Goal: Task Accomplishment & Management: Manage account settings

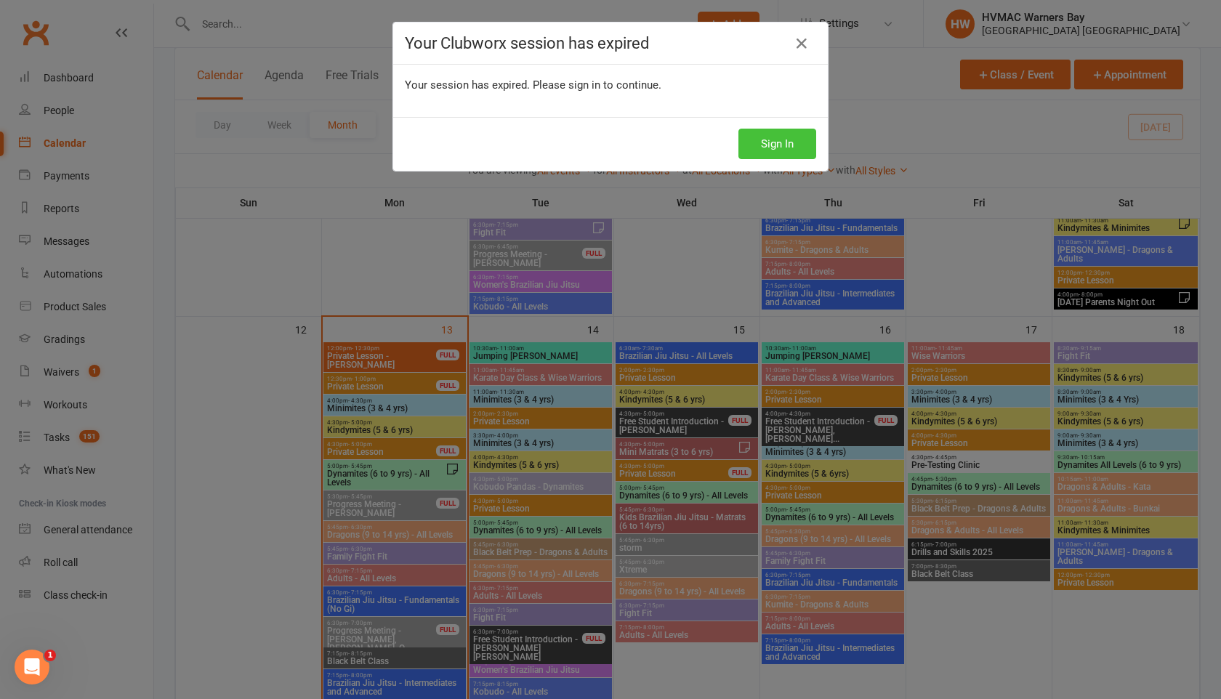
scroll to position [840, 0]
click at [787, 142] on button "Sign In" at bounding box center [778, 144] width 78 height 31
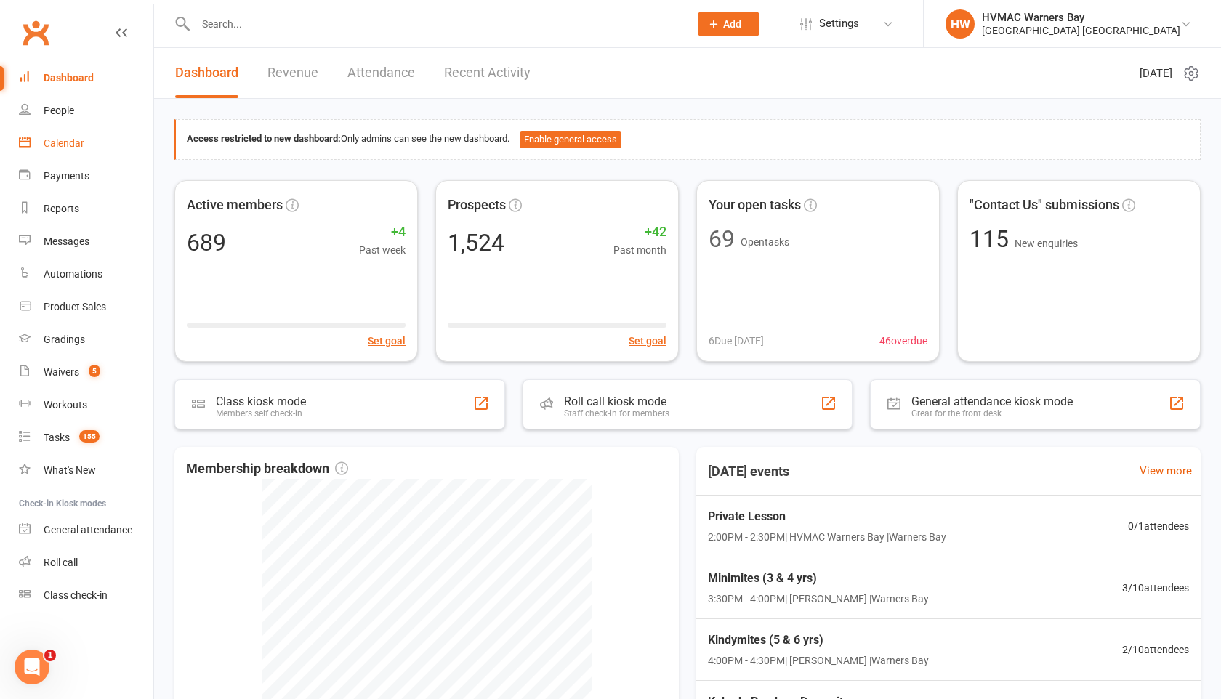
click at [80, 156] on link "Calendar" at bounding box center [86, 143] width 134 height 33
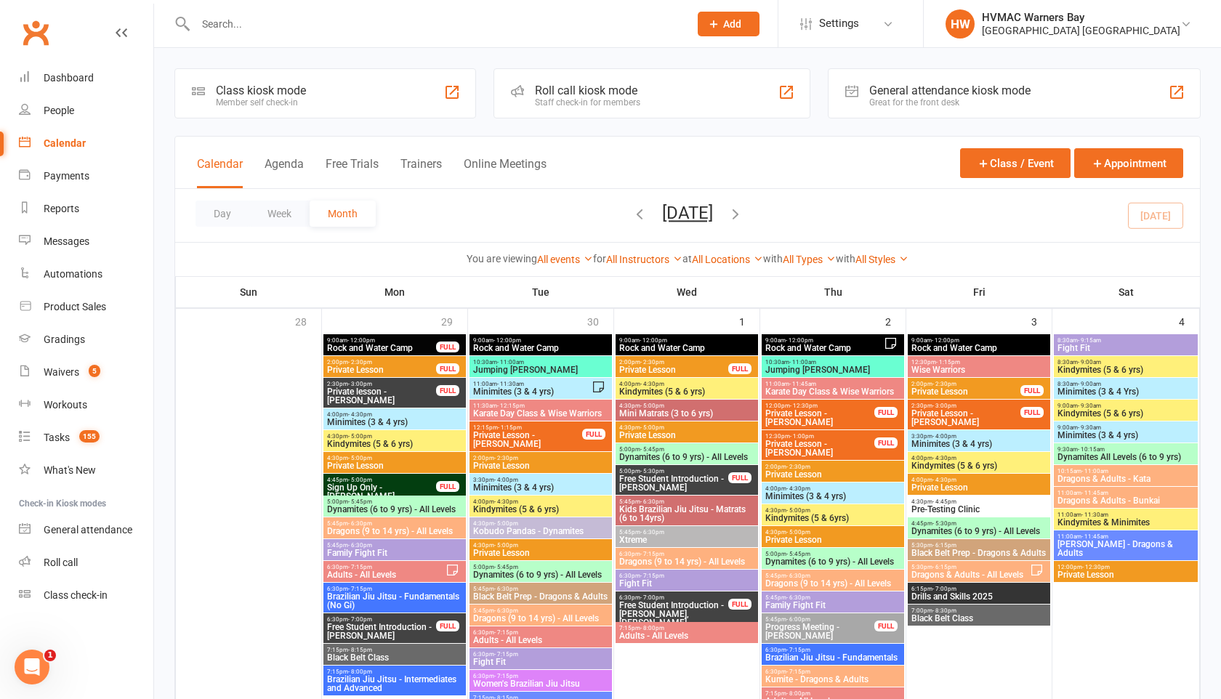
click at [654, 480] on span "Free Student Introduction - [PERSON_NAME]" at bounding box center [674, 483] width 110 height 17
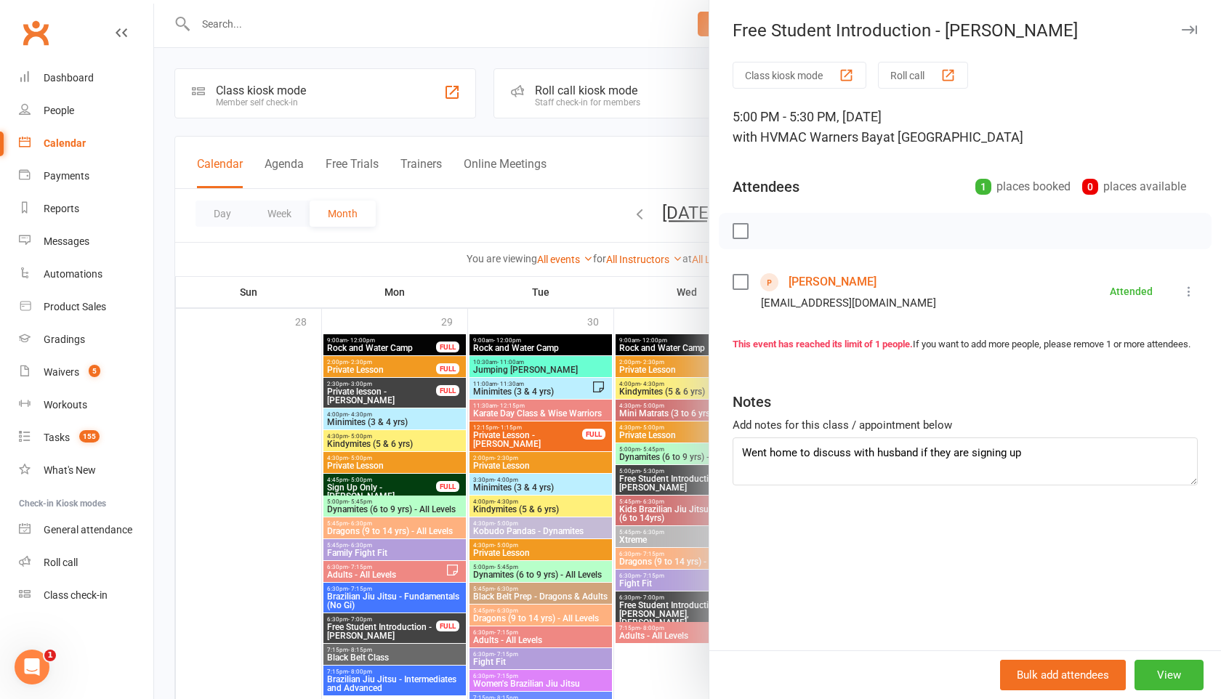
click at [578, 435] on div at bounding box center [687, 349] width 1067 height 699
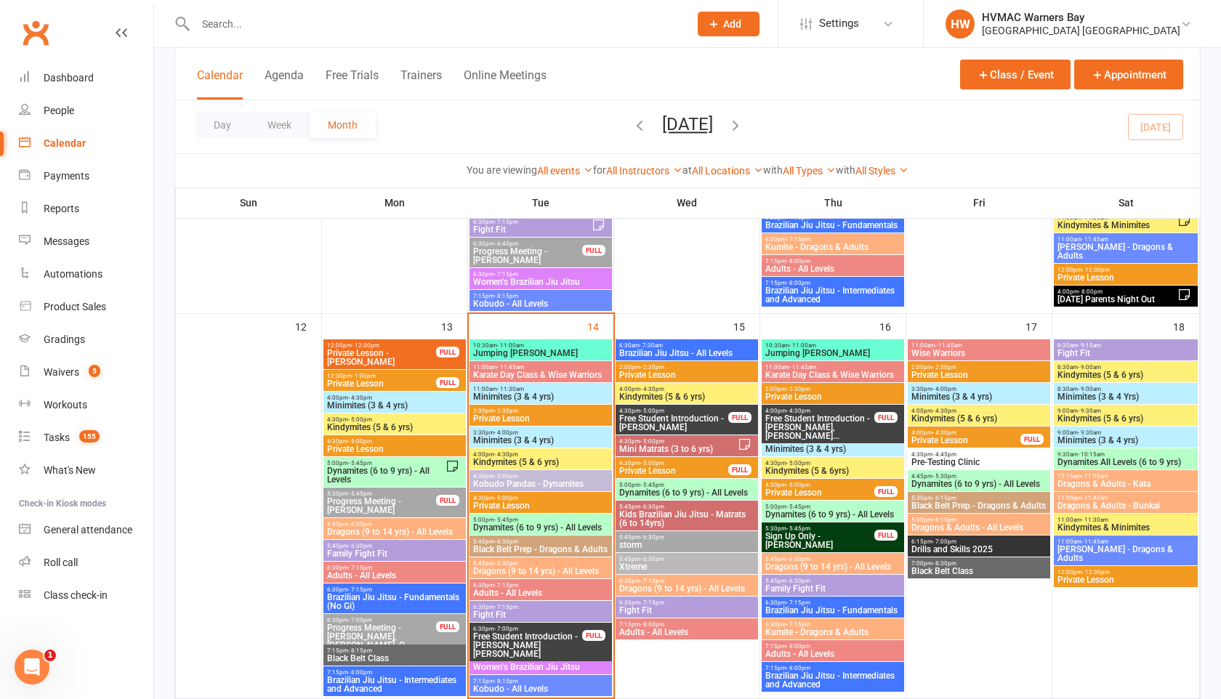
scroll to position [864, 0]
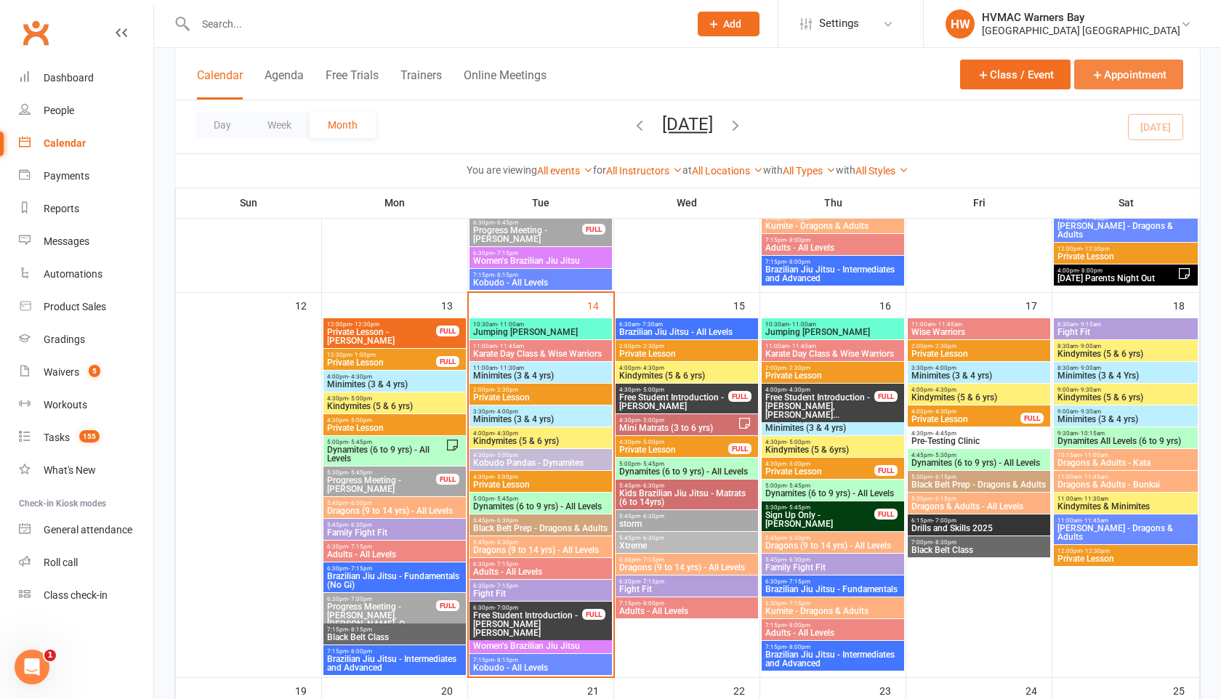
click at [1111, 73] on button "Appointment" at bounding box center [1128, 75] width 109 height 30
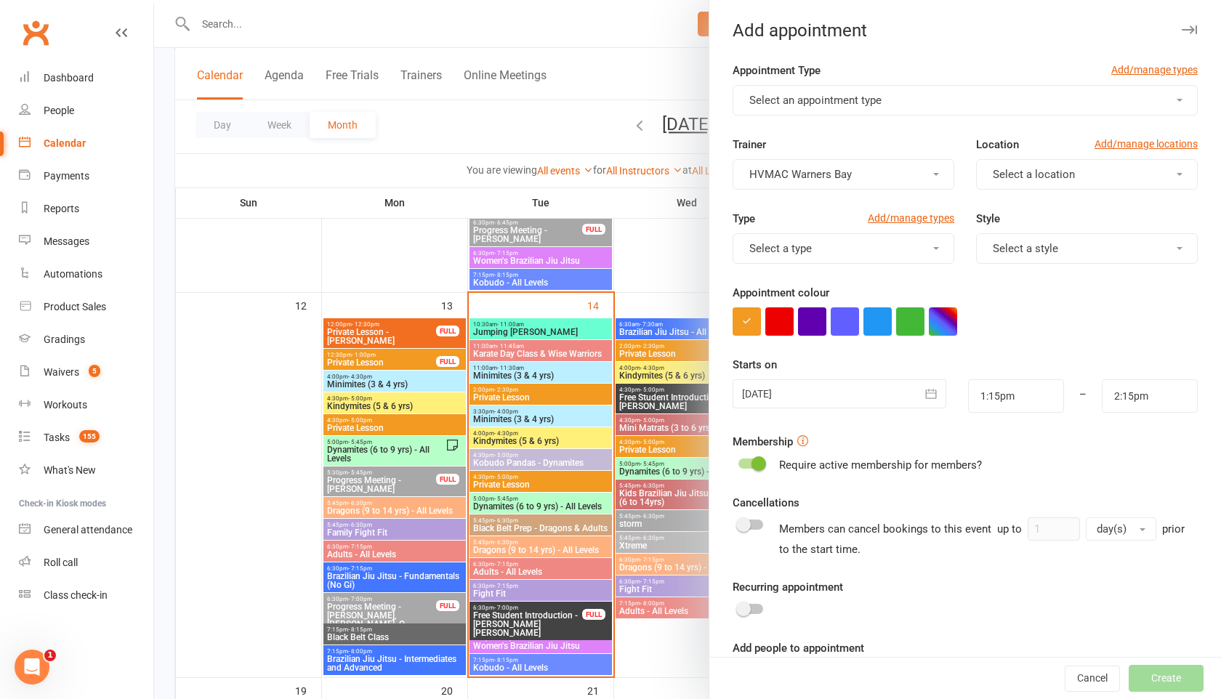
click at [917, 100] on button "Select an appointment type" at bounding box center [965, 100] width 465 height 31
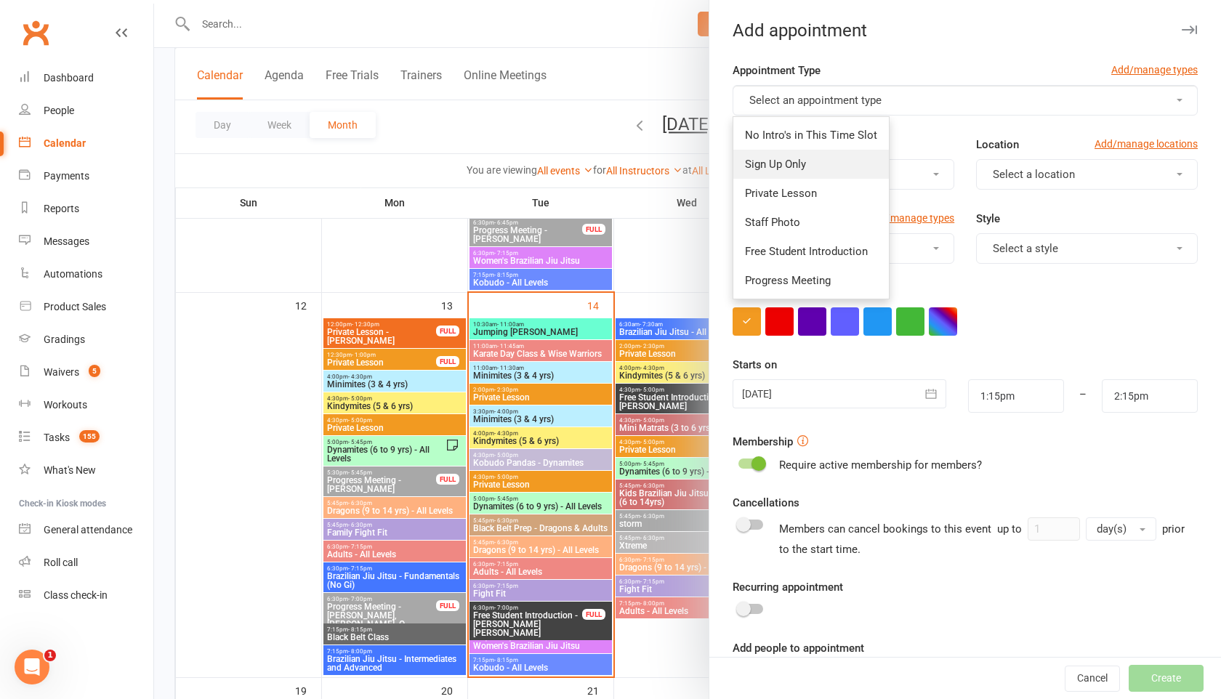
click at [805, 165] on span "Sign Up Only" at bounding box center [775, 164] width 61 height 13
type input "1:30pm"
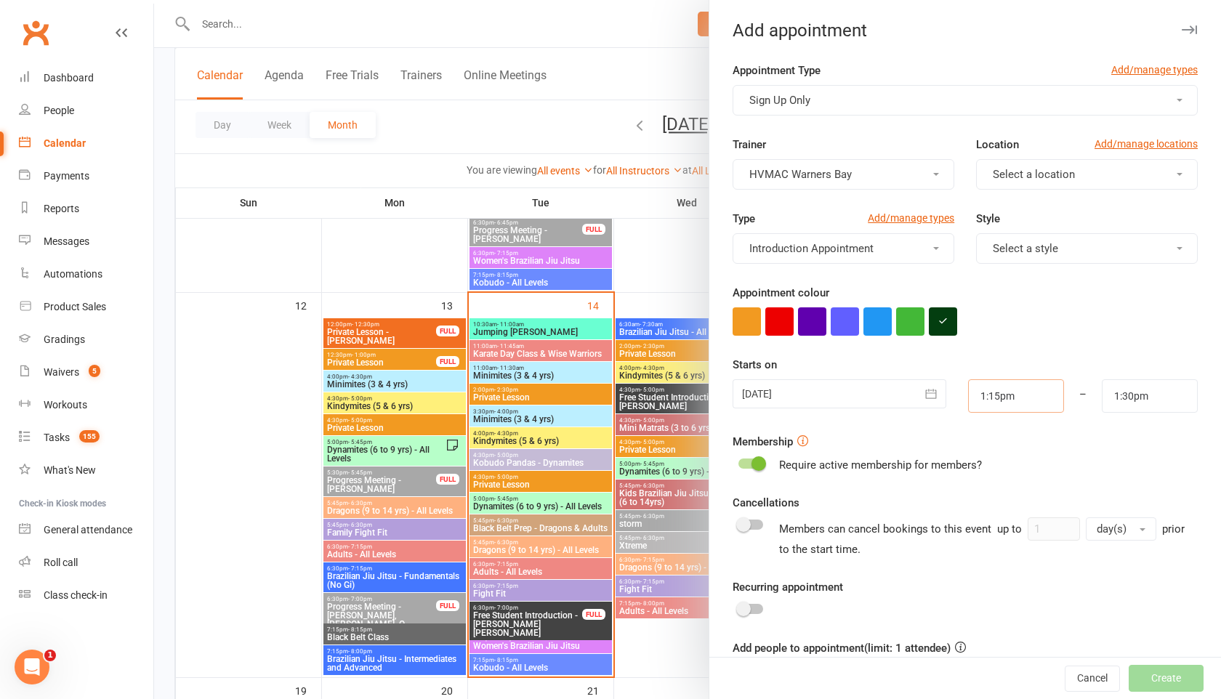
click at [1000, 403] on input "1:15pm" at bounding box center [1016, 395] width 96 height 33
type input "4:45pm"
click at [994, 494] on li "4:45pm" at bounding box center [1004, 495] width 70 height 22
click at [1124, 403] on input "1:30pm" at bounding box center [1150, 395] width 96 height 33
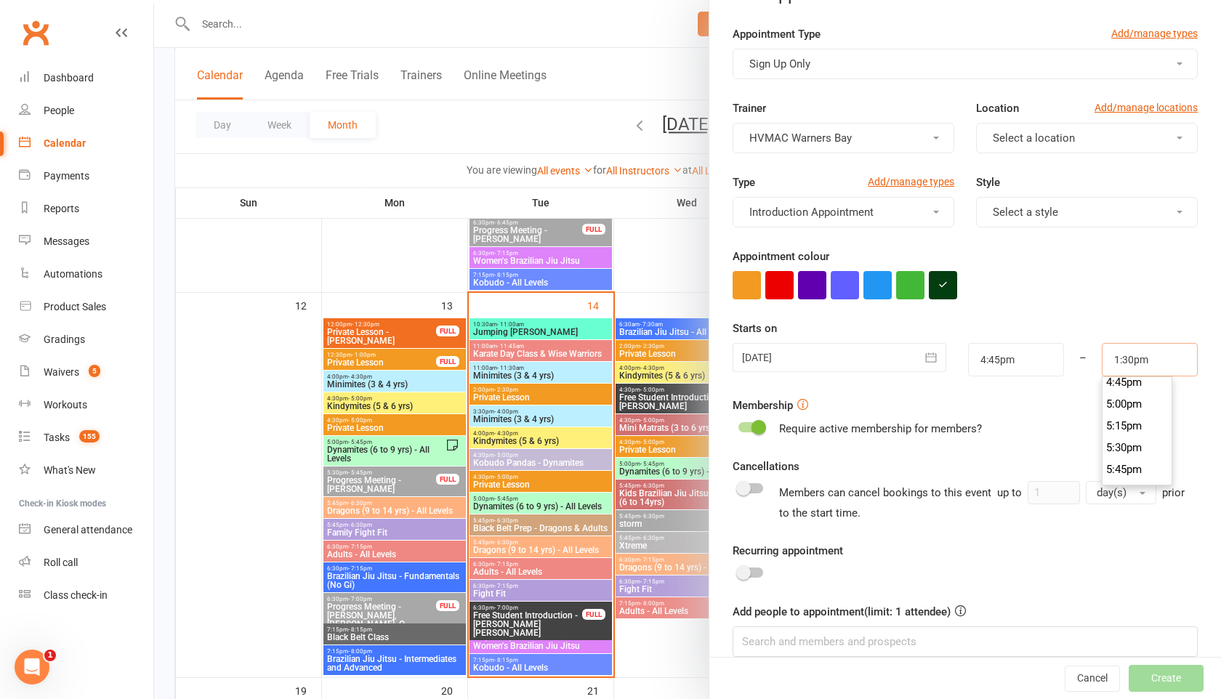
scroll to position [1464, 0]
type input "5:00pm"
click at [1128, 411] on li "5:00pm" at bounding box center [1138, 407] width 70 height 22
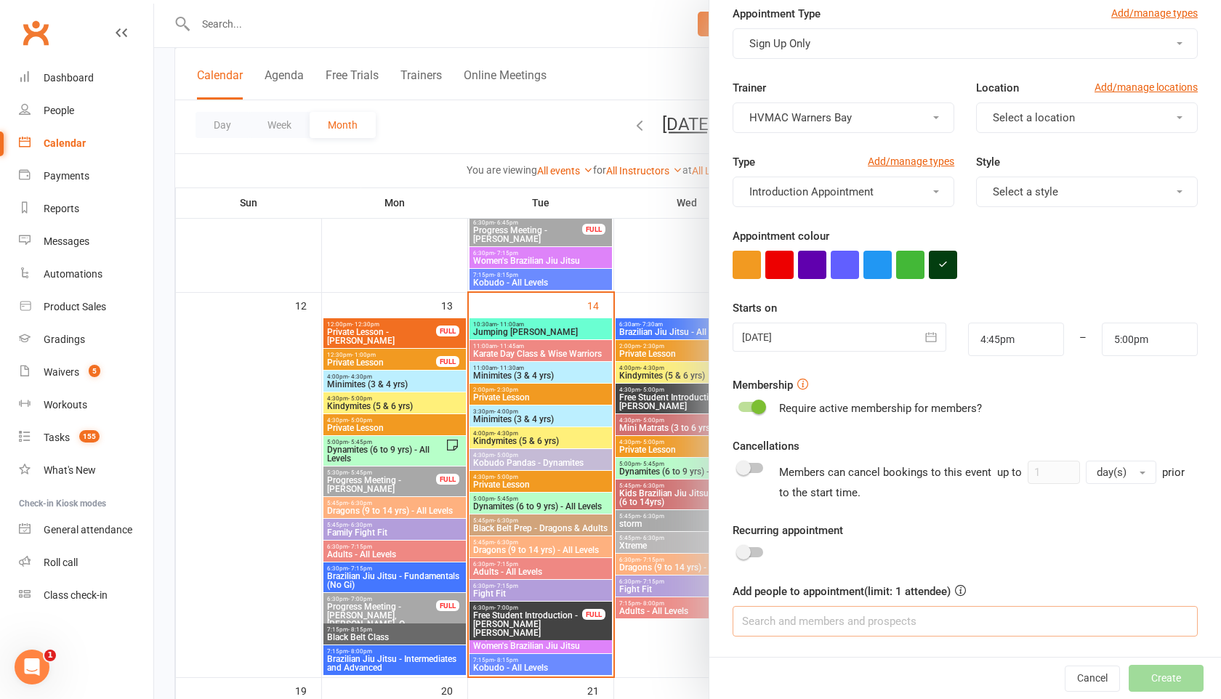
click at [781, 615] on input at bounding box center [965, 621] width 465 height 31
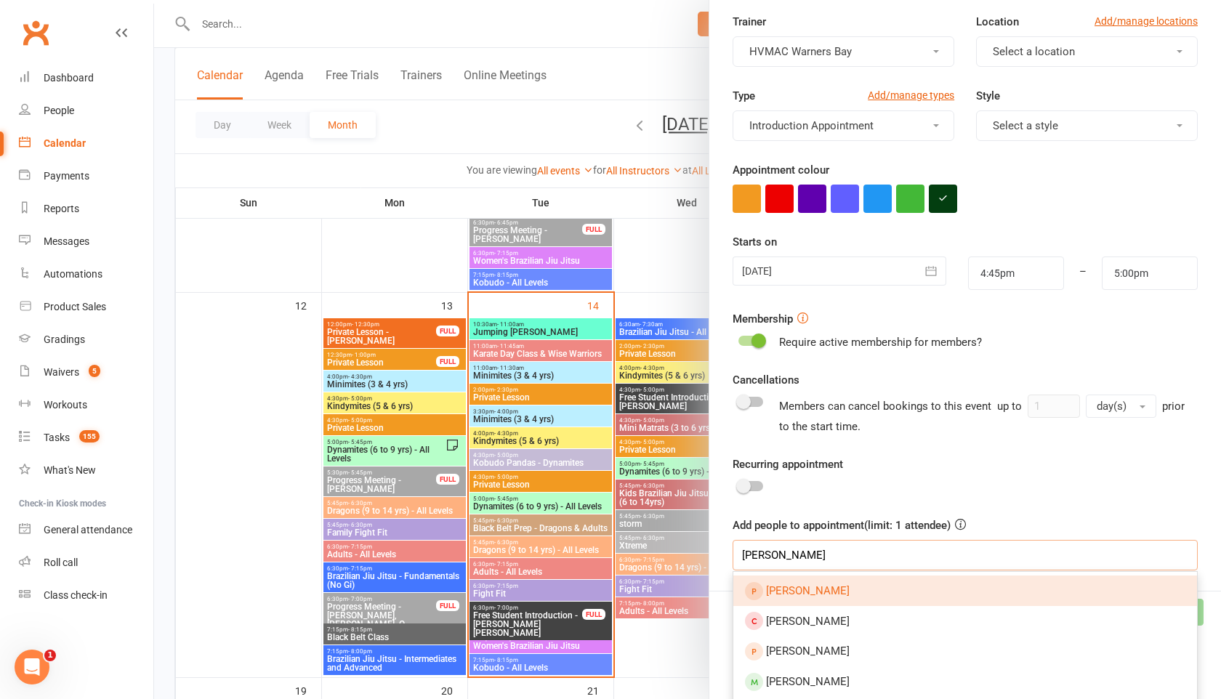
scroll to position [130, 0]
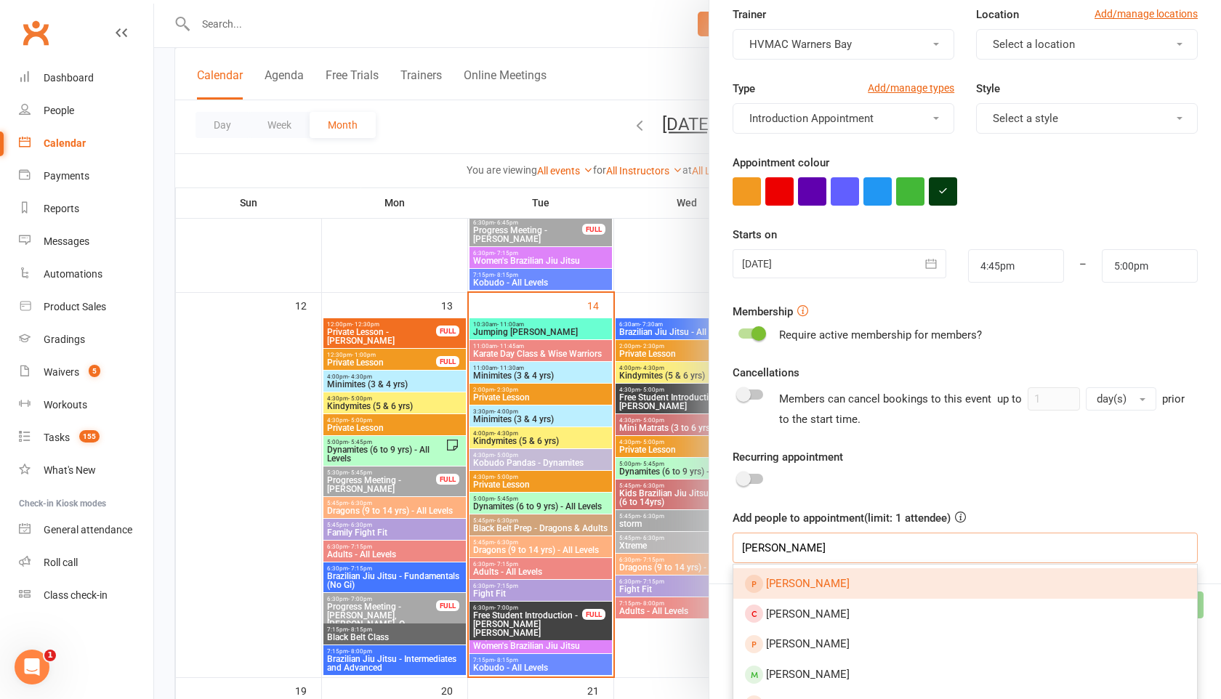
type input "[PERSON_NAME]"
click at [780, 597] on link "[PERSON_NAME]" at bounding box center [965, 583] width 464 height 31
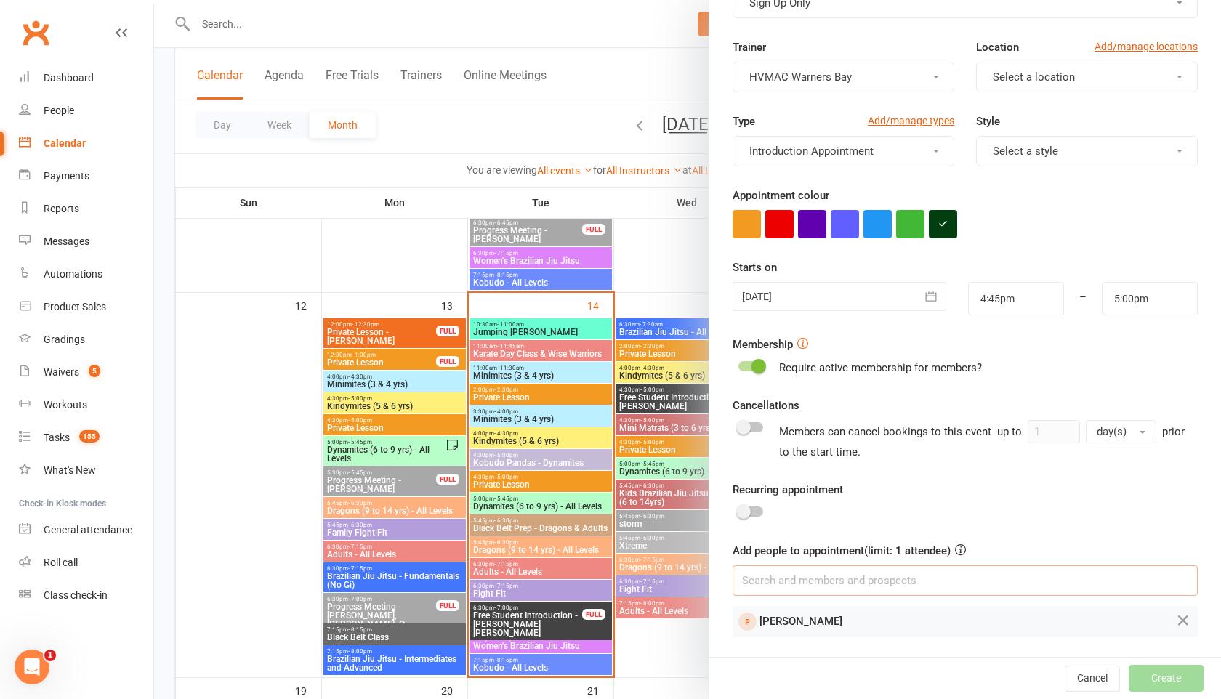
scroll to position [97, 0]
click at [1151, 670] on button "Create" at bounding box center [1166, 678] width 75 height 26
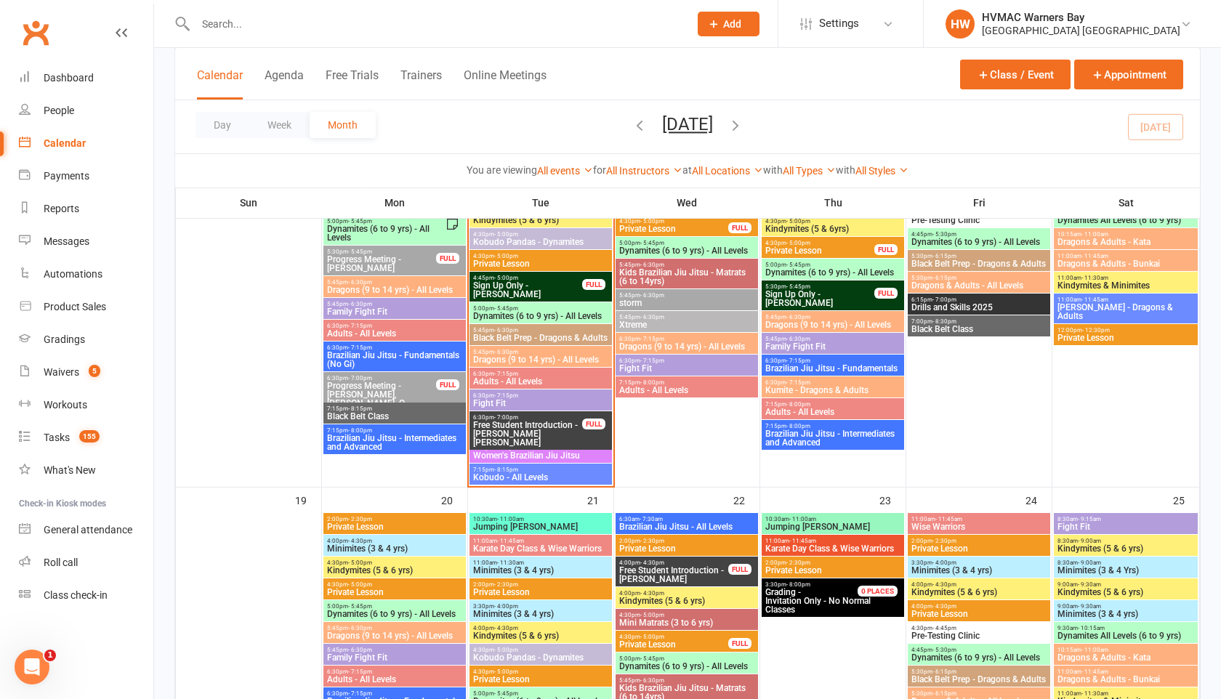
scroll to position [1090, 0]
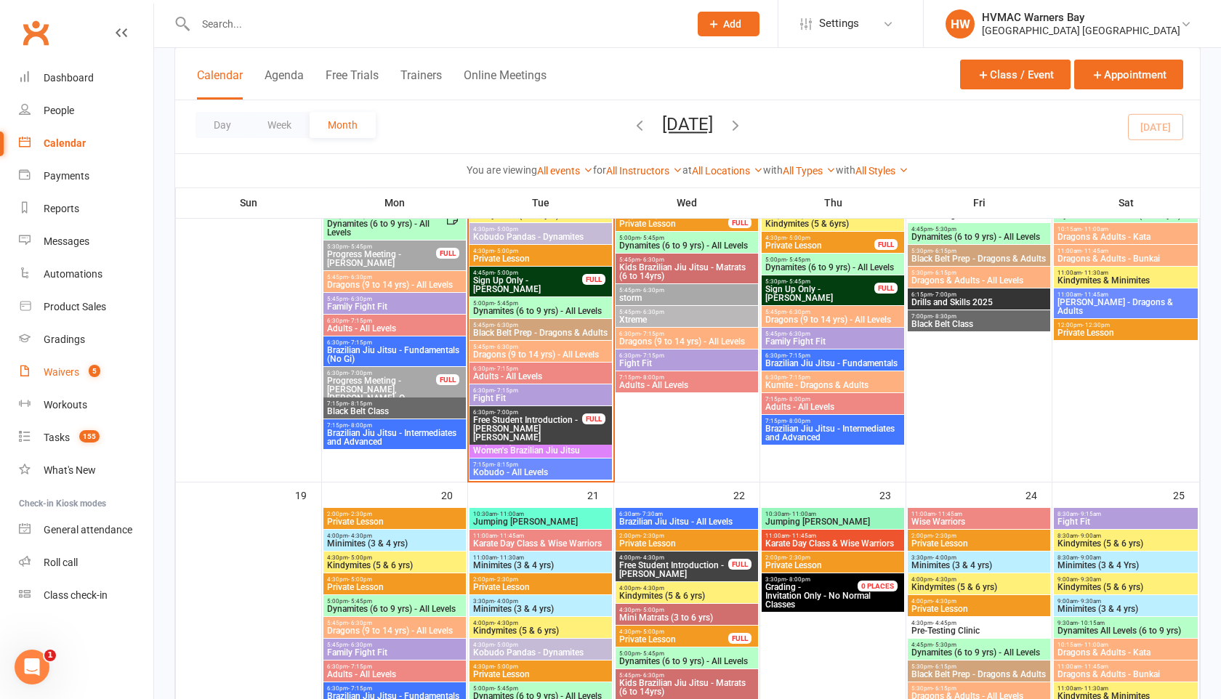
click at [67, 374] on div "Waivers" at bounding box center [62, 372] width 36 height 12
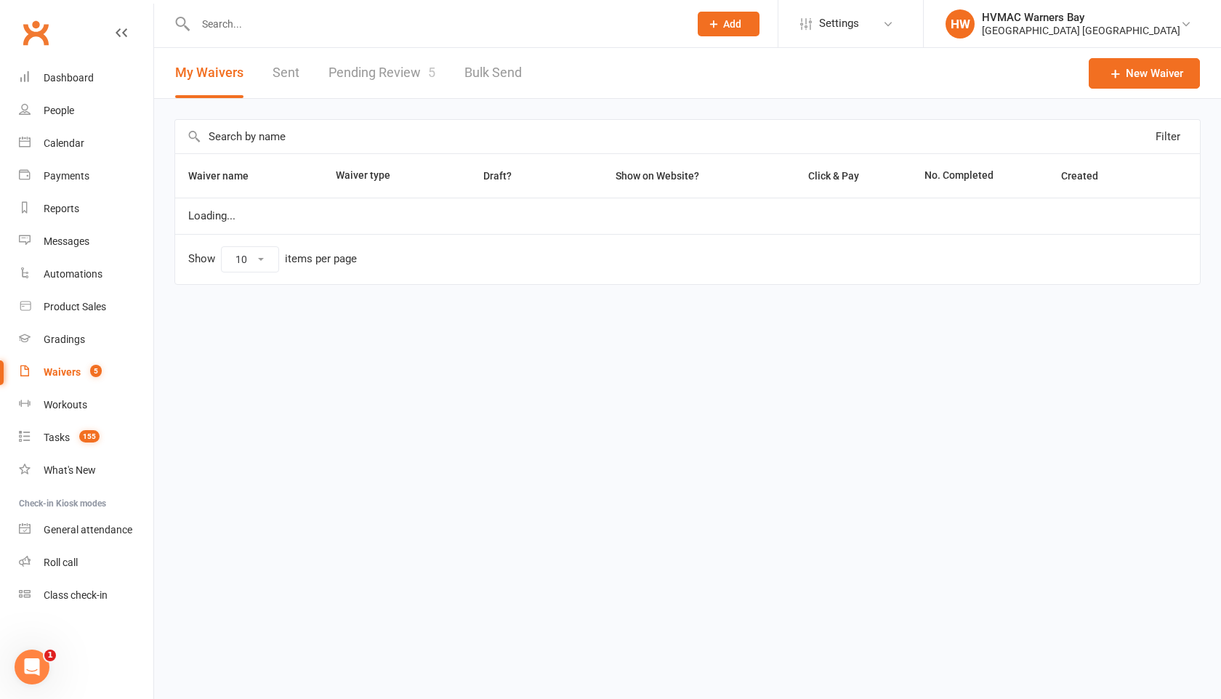
select select "100"
click at [374, 76] on link "Pending Review 5" at bounding box center [382, 73] width 107 height 50
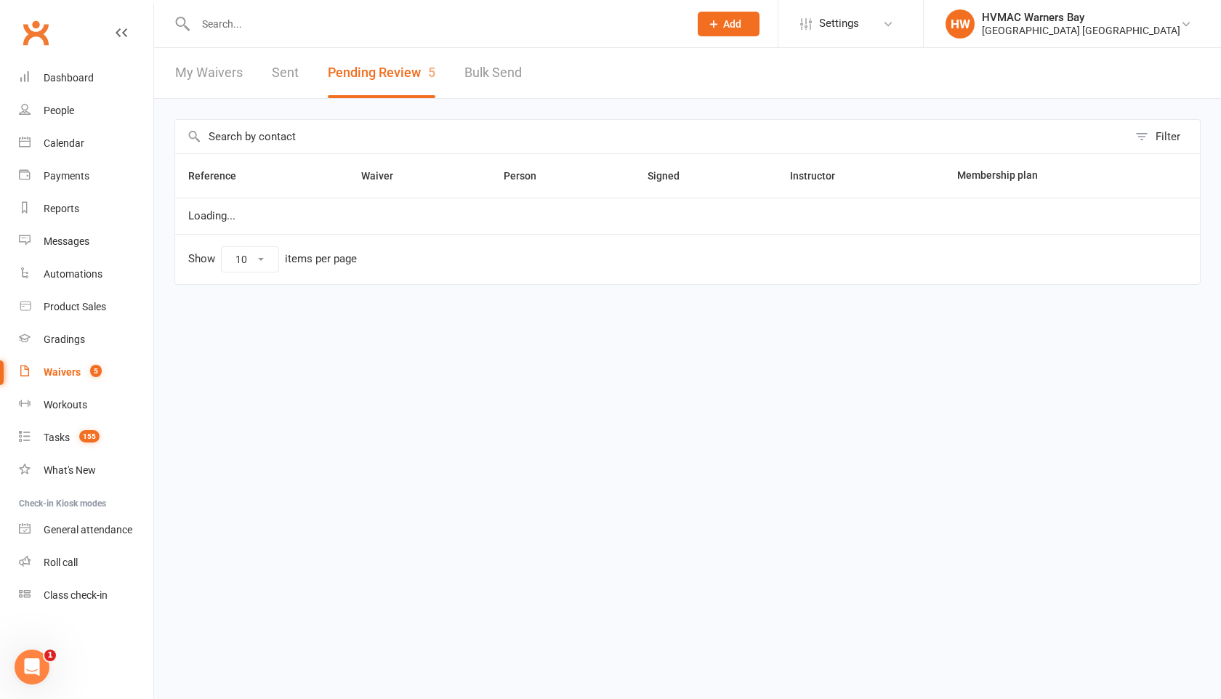
select select "100"
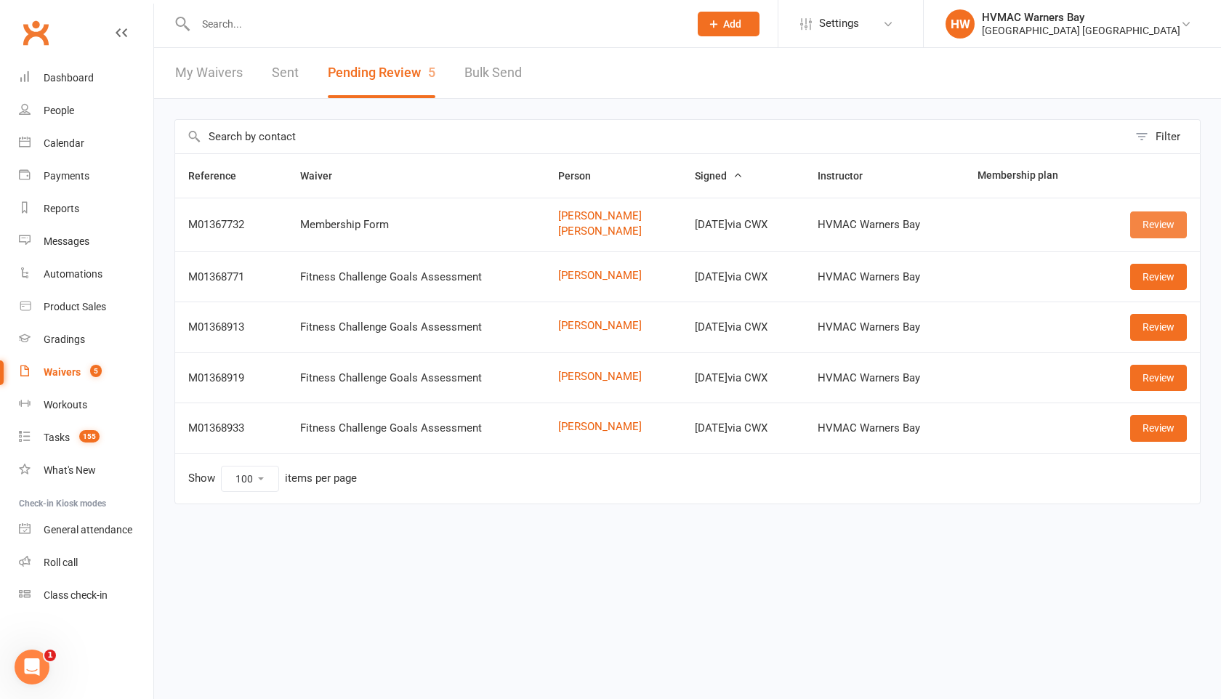
click at [1159, 237] on link "Review" at bounding box center [1158, 225] width 57 height 26
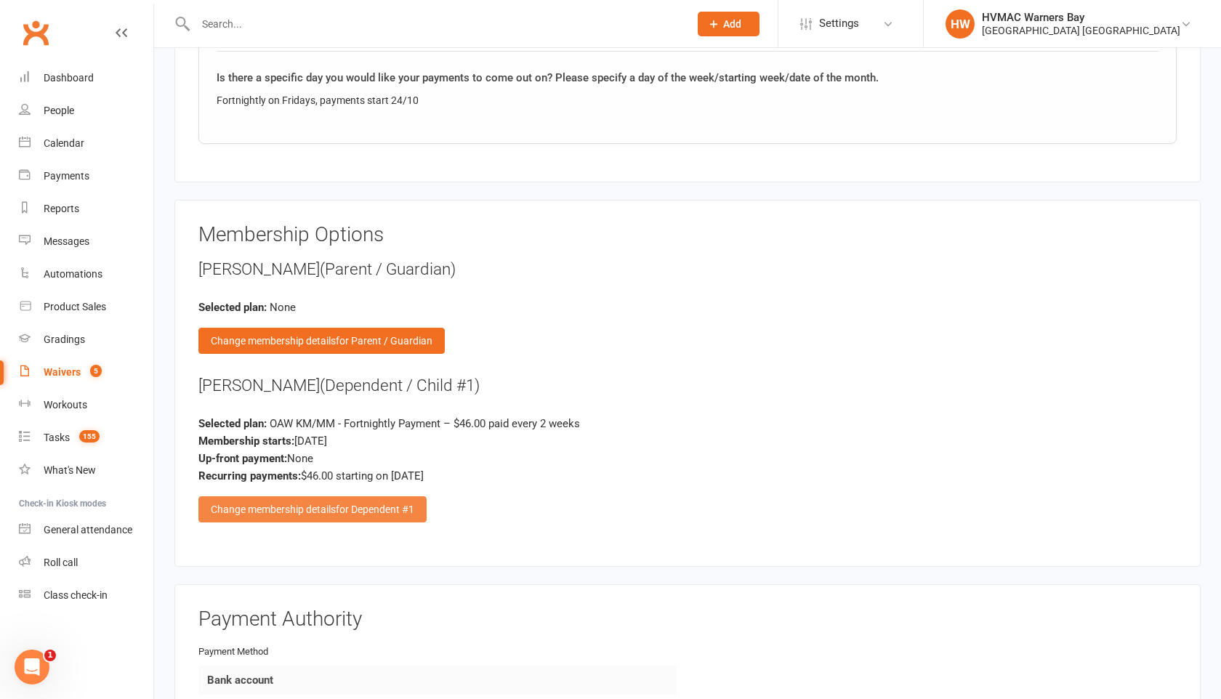
scroll to position [1883, 0]
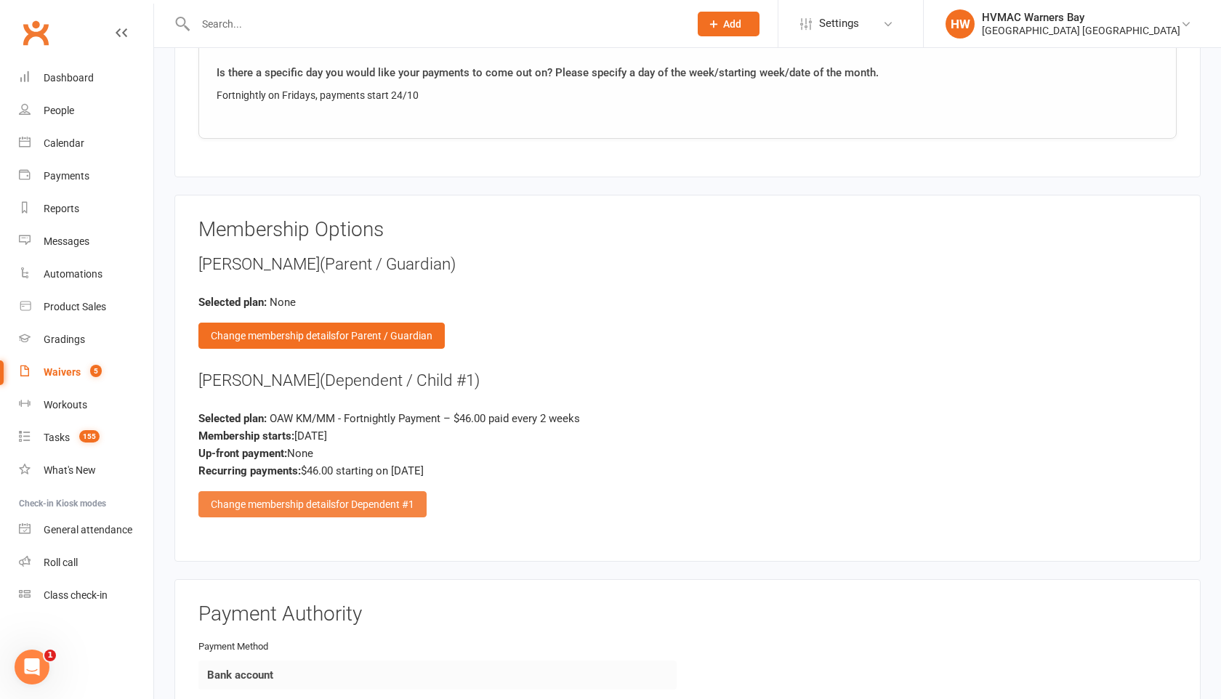
click at [303, 506] on div "Change membership details for Dependent #1" at bounding box center [312, 504] width 228 height 26
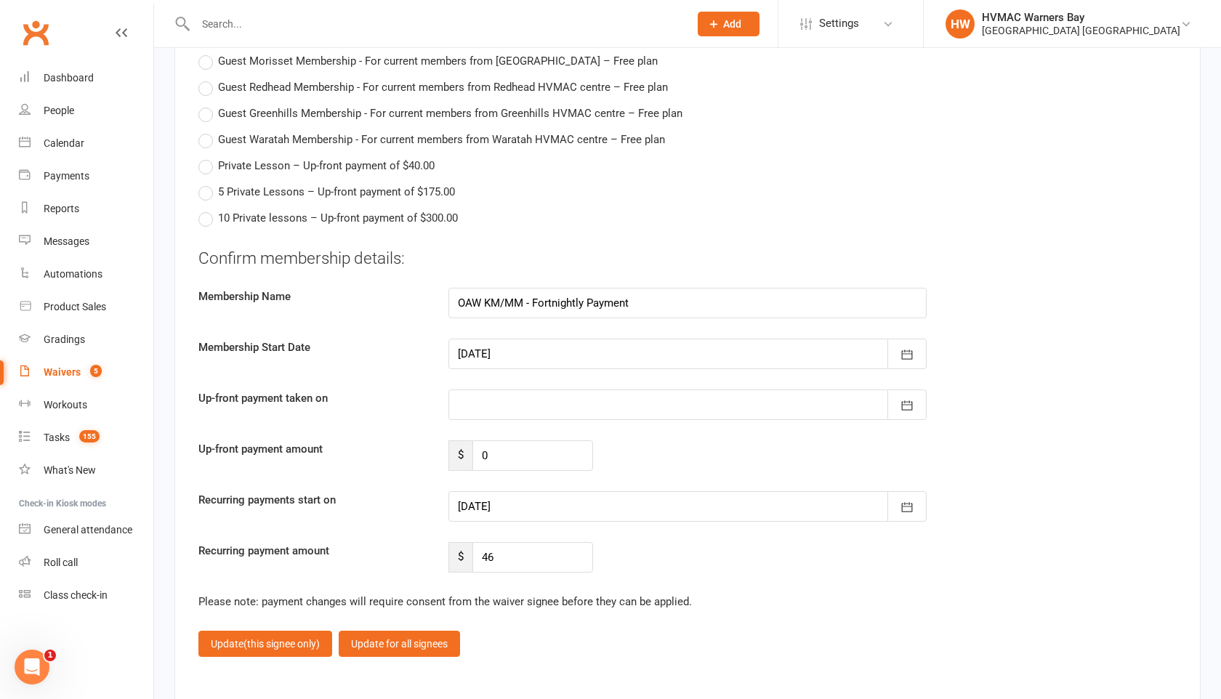
scroll to position [4047, 0]
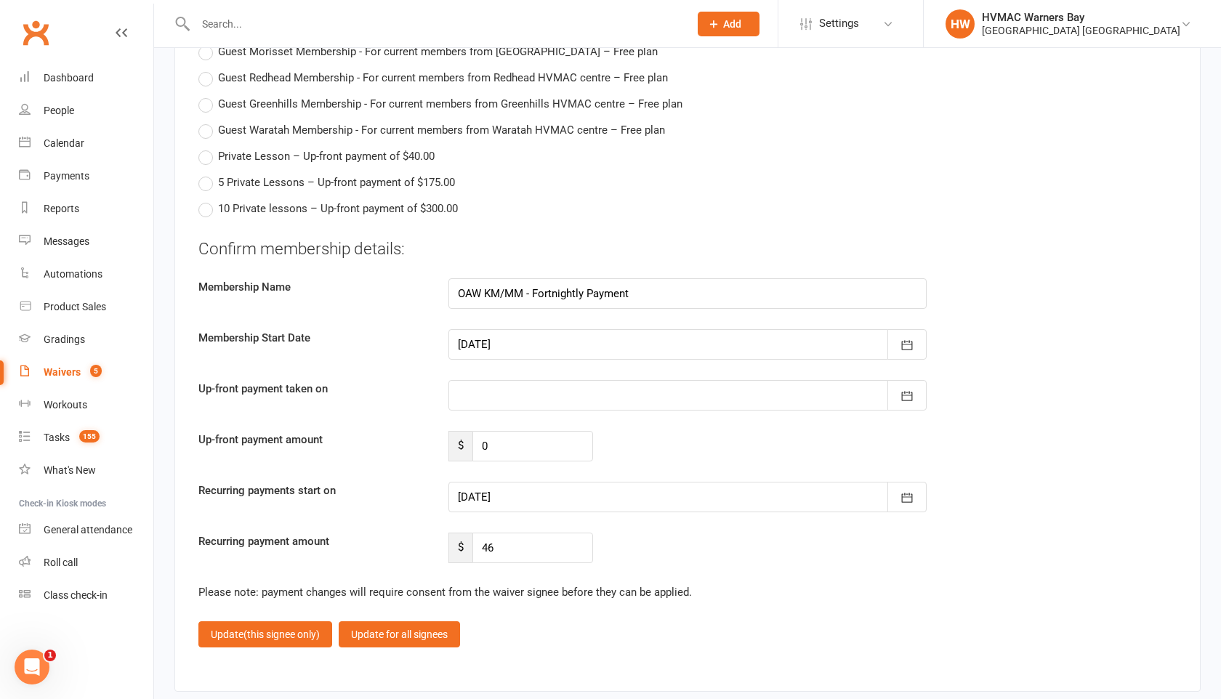
click at [469, 489] on div at bounding box center [688, 497] width 478 height 31
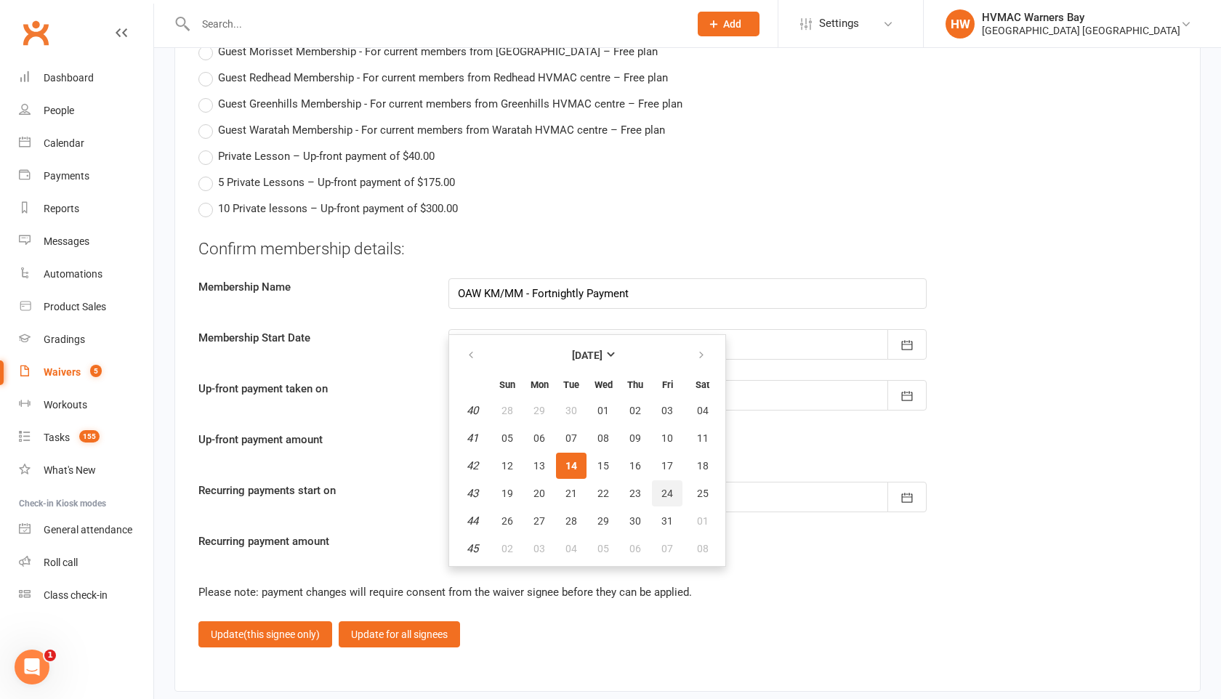
click at [664, 488] on span "24" at bounding box center [668, 494] width 12 height 12
type input "[DATE]"
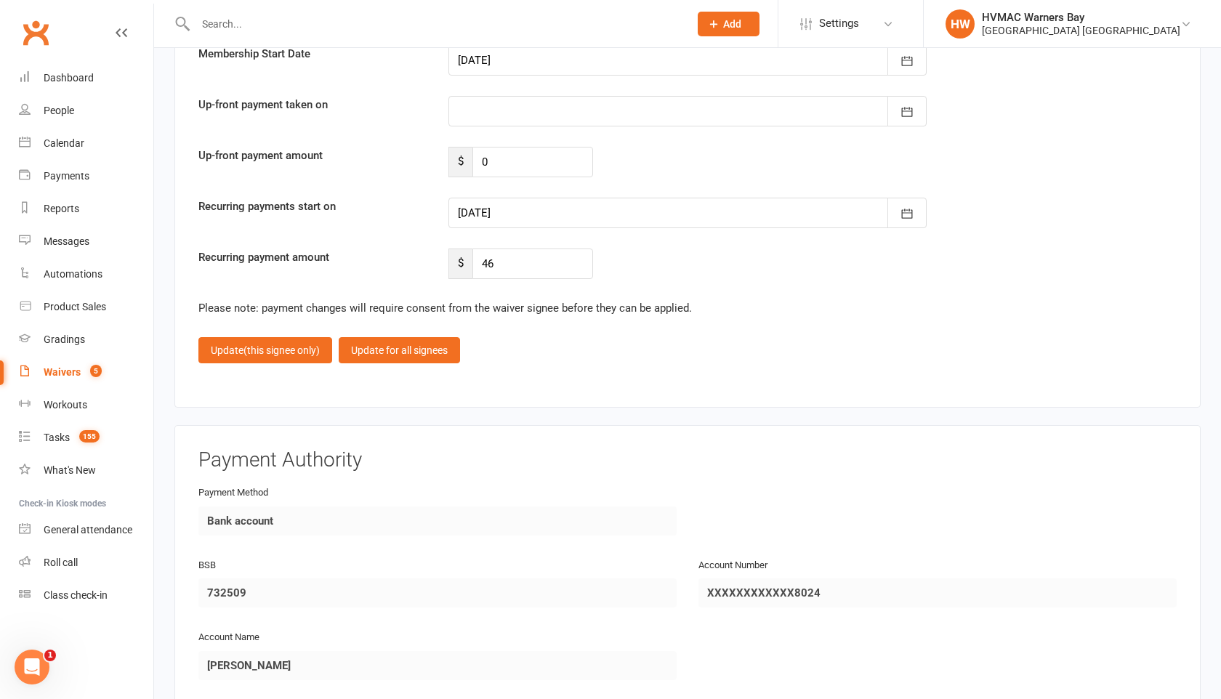
scroll to position [4327, 0]
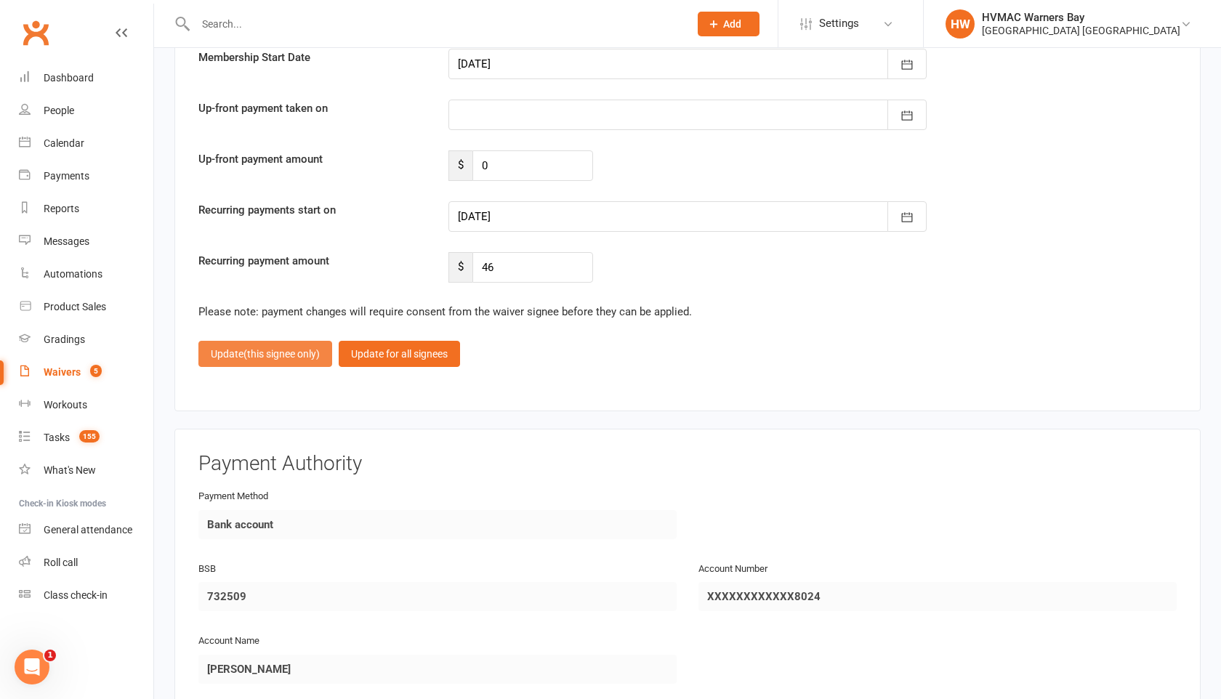
click at [299, 349] on span "(this signee only)" at bounding box center [282, 354] width 76 height 12
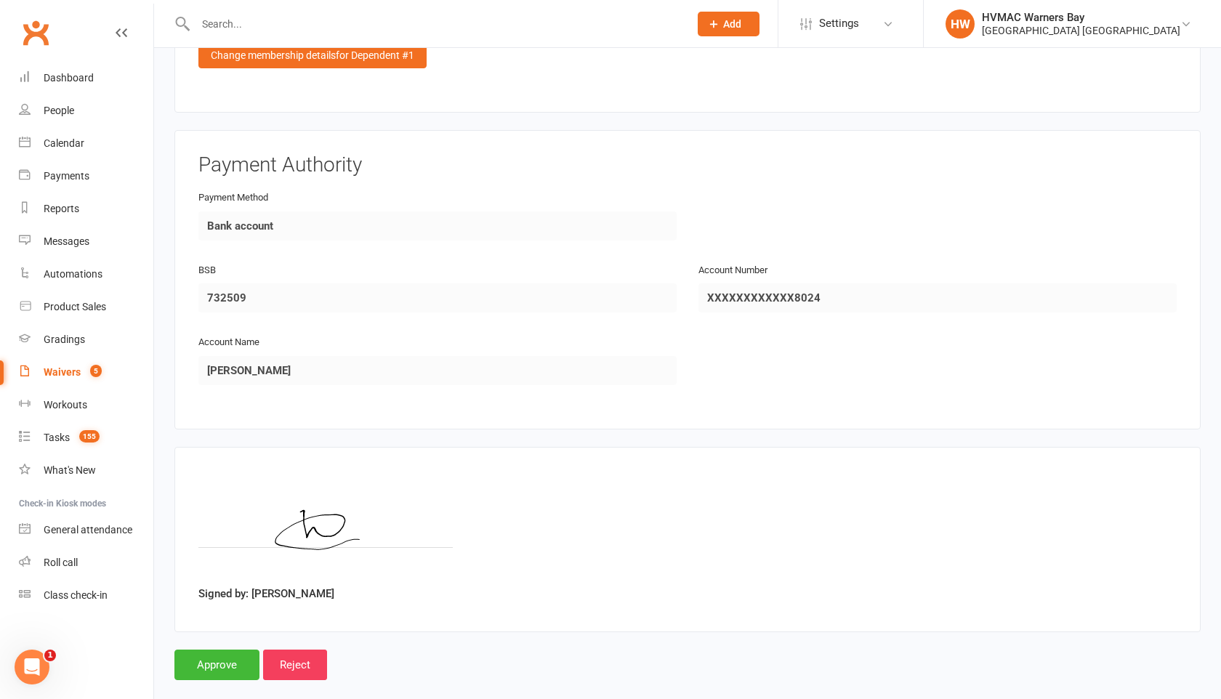
scroll to position [2348, 0]
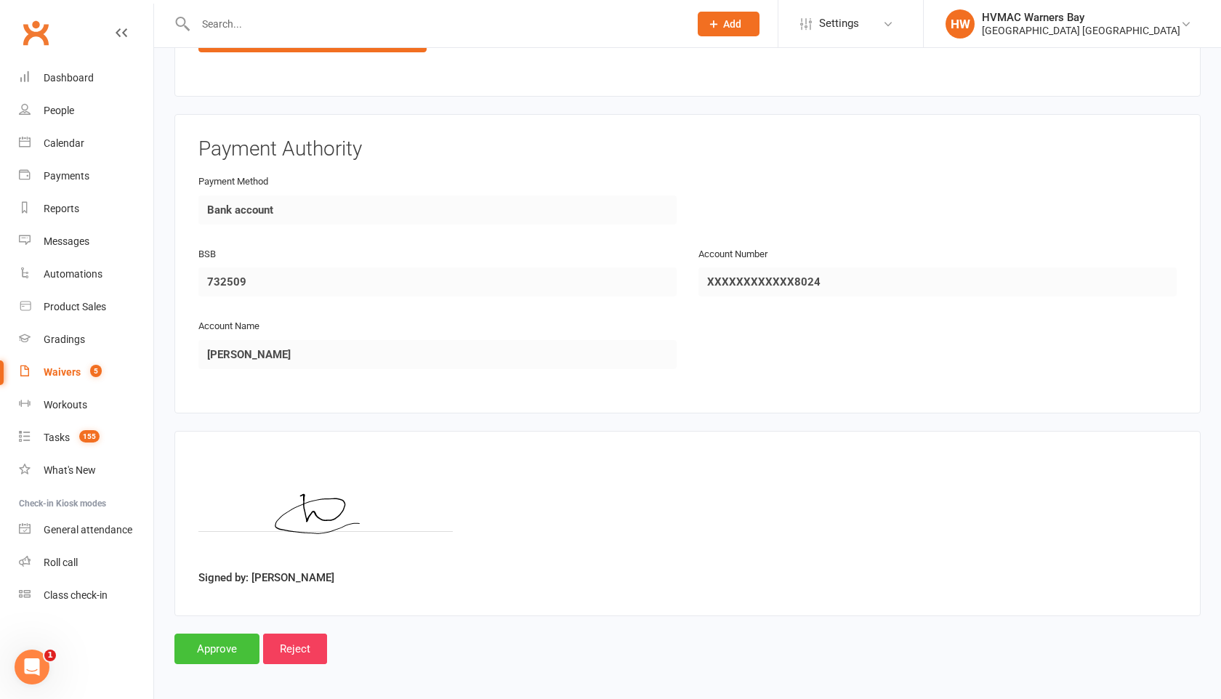
click at [222, 638] on input "Approve" at bounding box center [216, 649] width 85 height 31
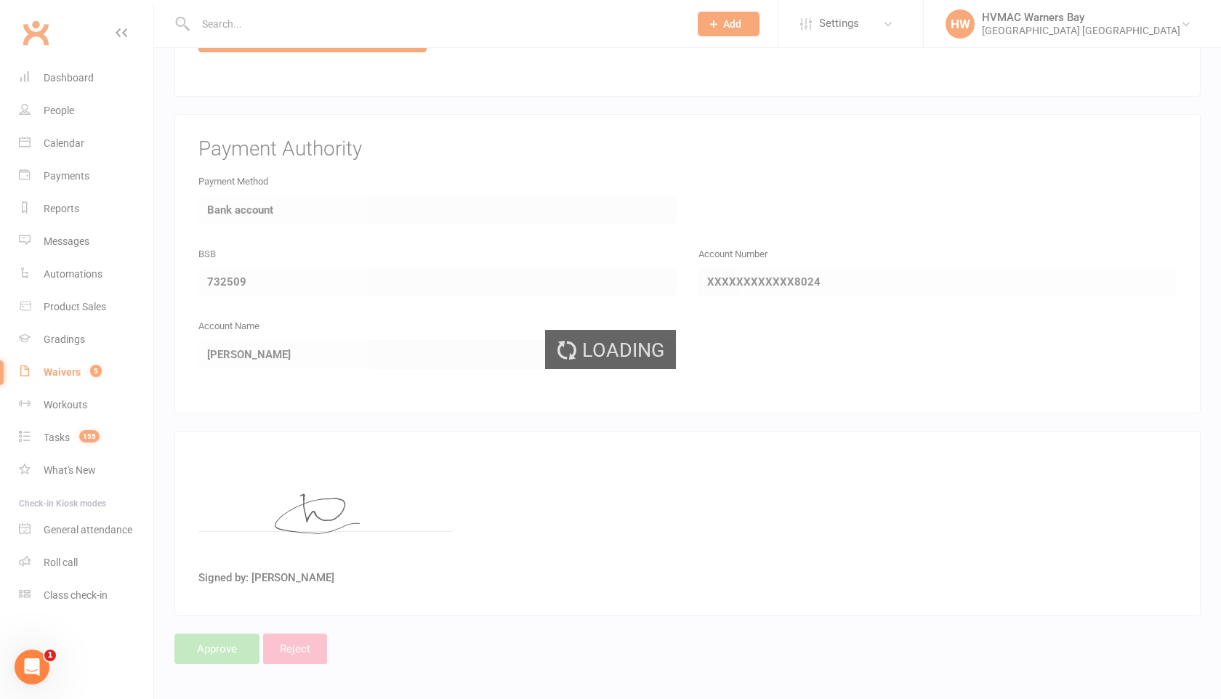
select select "100"
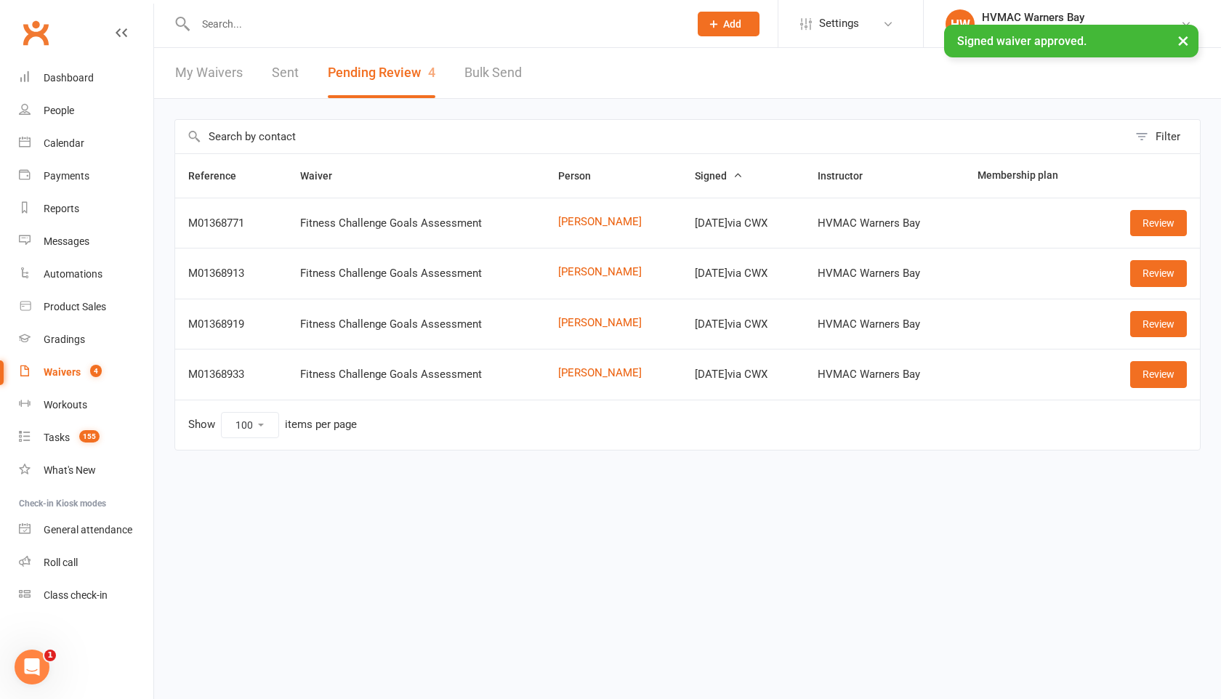
click at [249, 15] on input "text" at bounding box center [435, 24] width 488 height 20
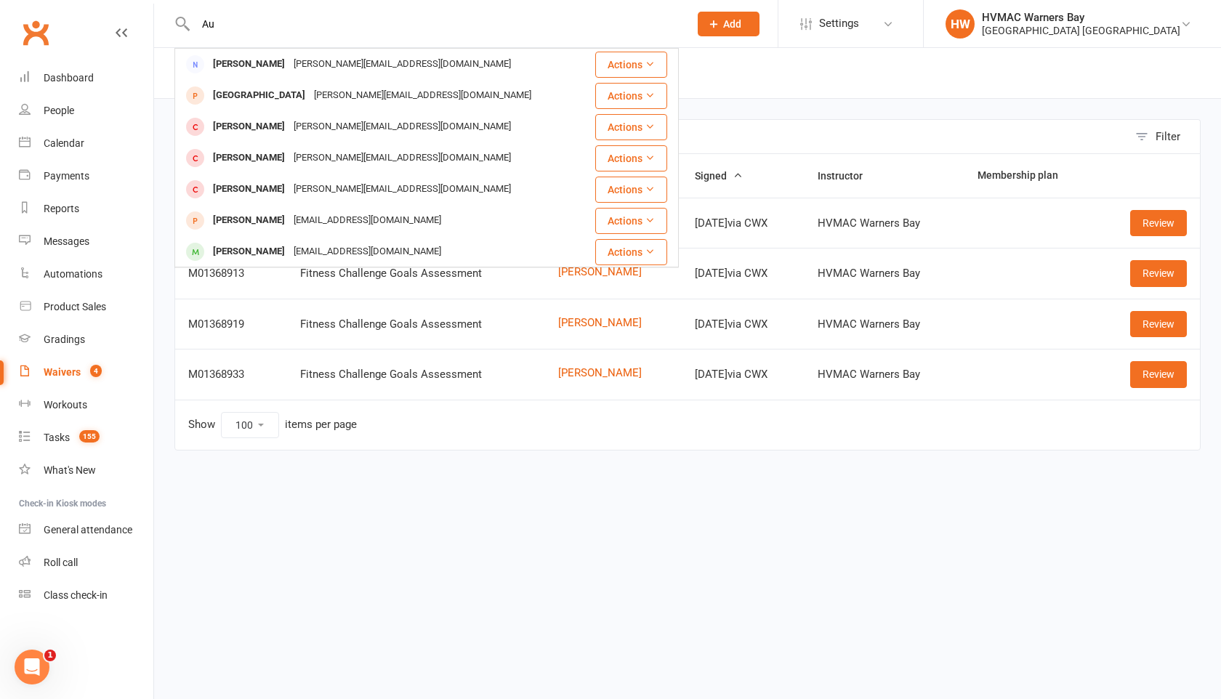
type input "A"
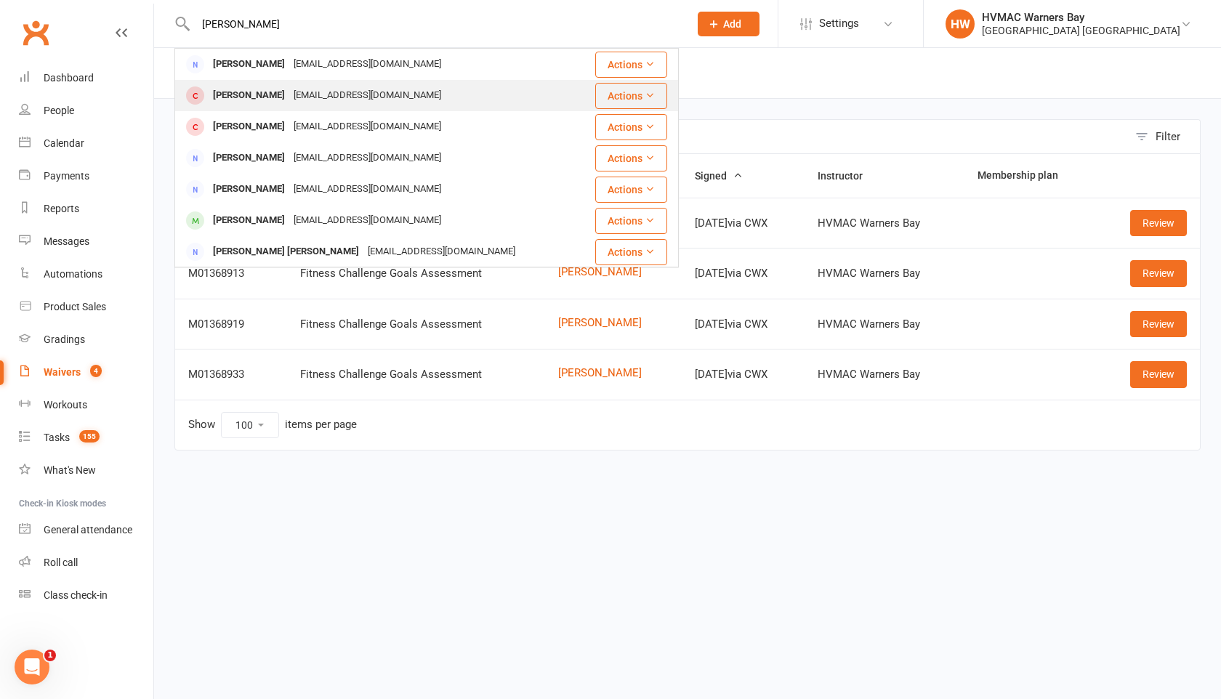
type input "[PERSON_NAME]"
click at [228, 99] on div "[PERSON_NAME]" at bounding box center [249, 95] width 81 height 21
